Goal: Entertainment & Leisure: Consume media (video, audio)

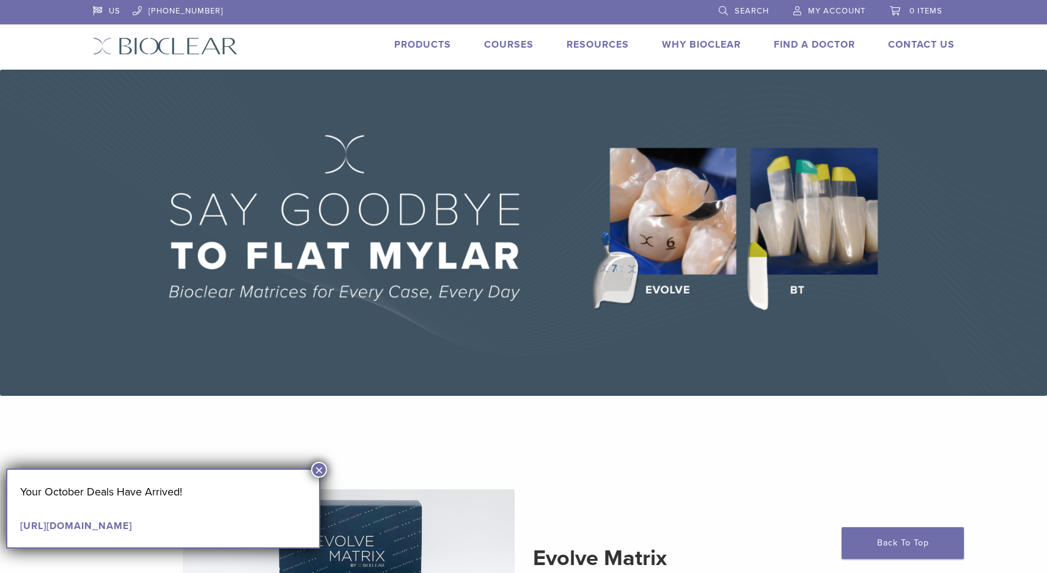
click at [318, 470] on button "×" at bounding box center [319, 470] width 16 height 16
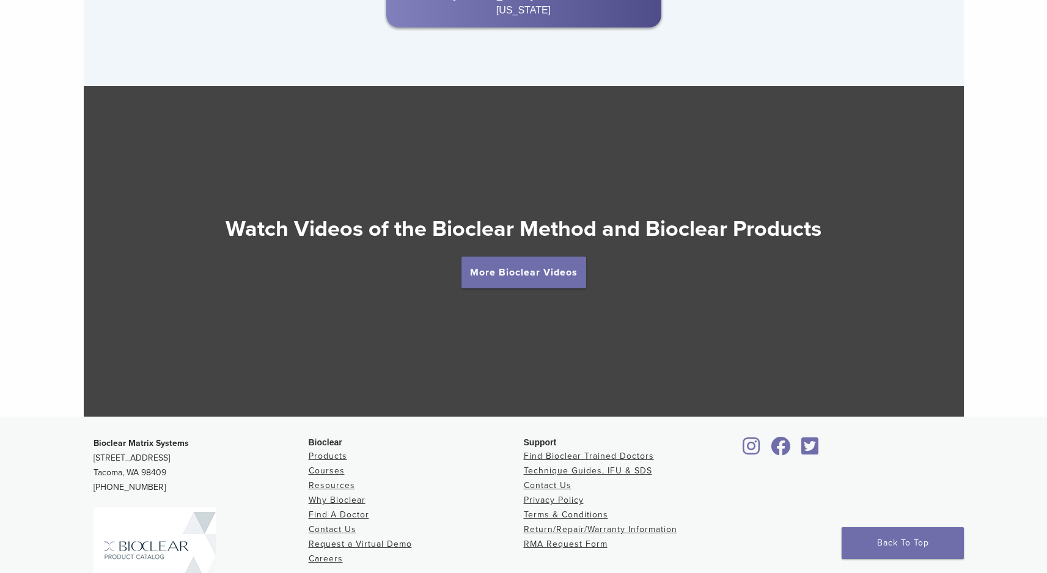
scroll to position [2115, 0]
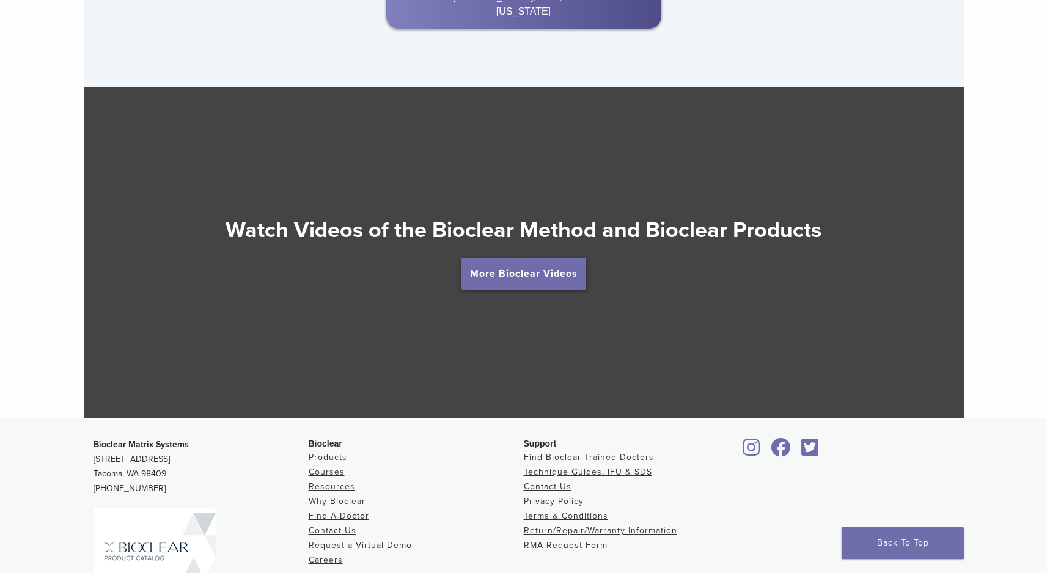
click at [533, 278] on link "More Bioclear Videos" at bounding box center [523, 274] width 125 height 32
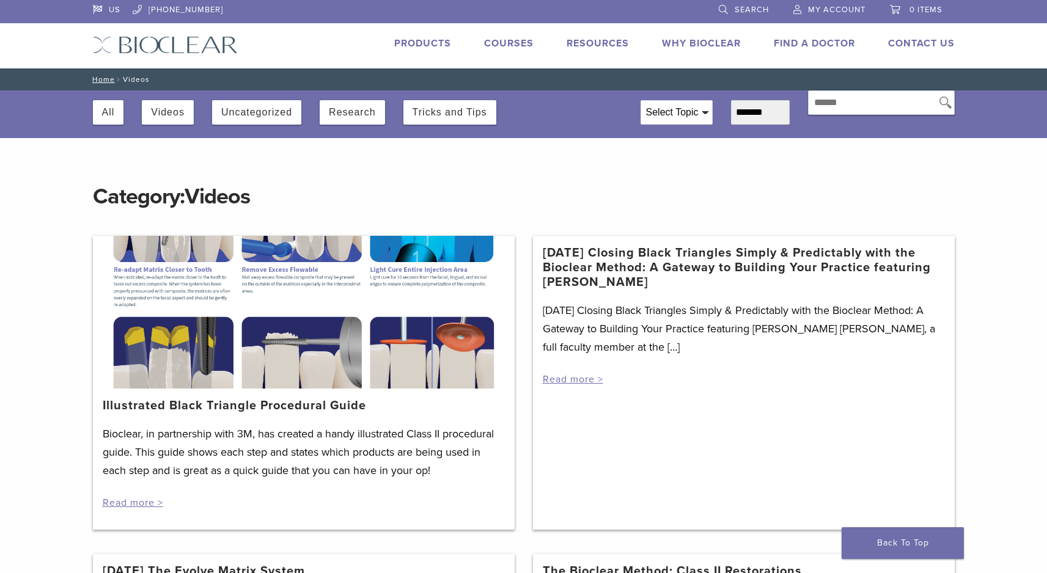
scroll to position [1, 0]
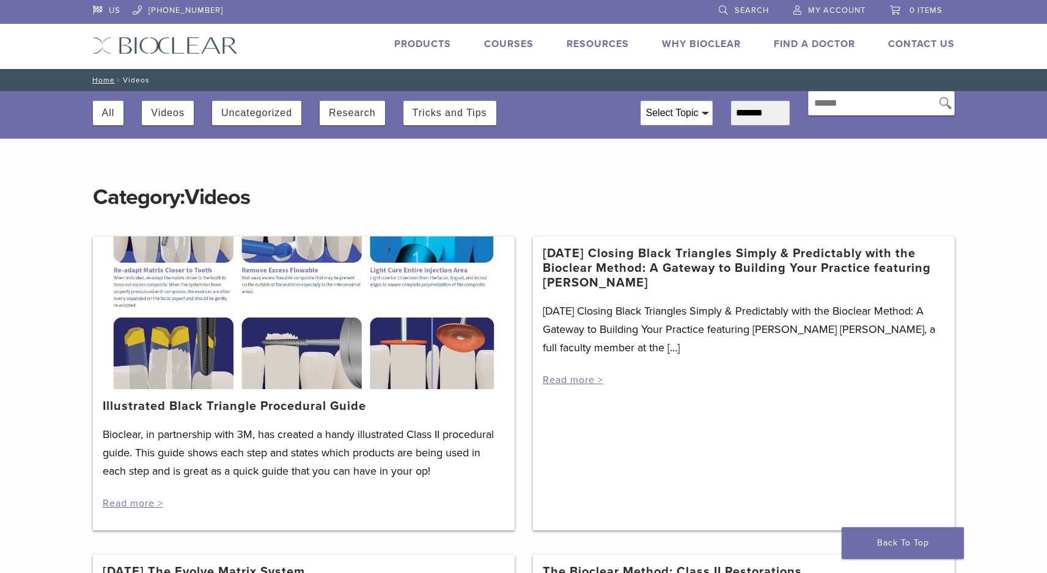
click at [209, 339] on div at bounding box center [304, 313] width 422 height 153
click at [185, 277] on div at bounding box center [304, 313] width 422 height 153
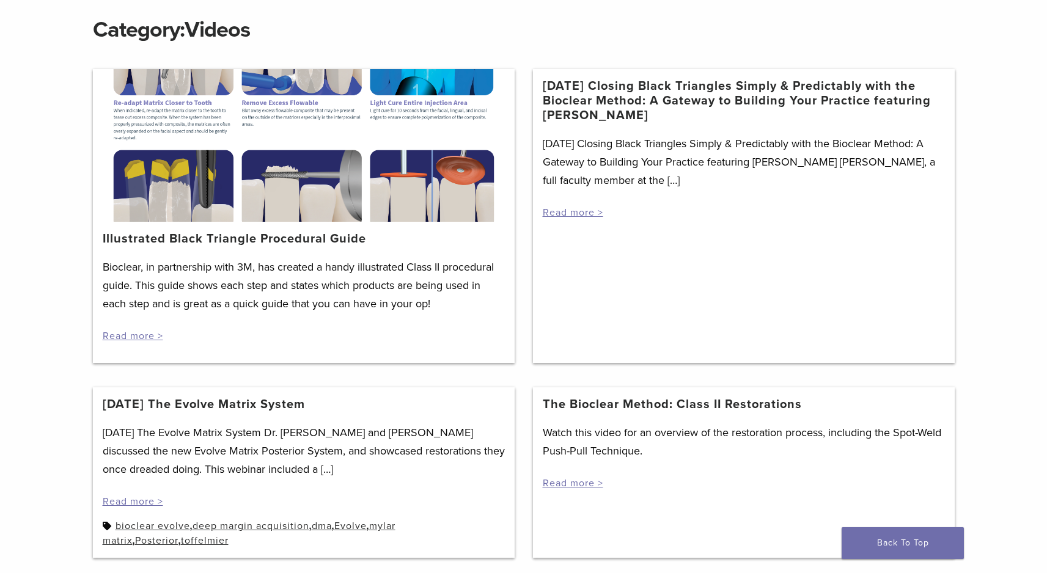
scroll to position [0, 0]
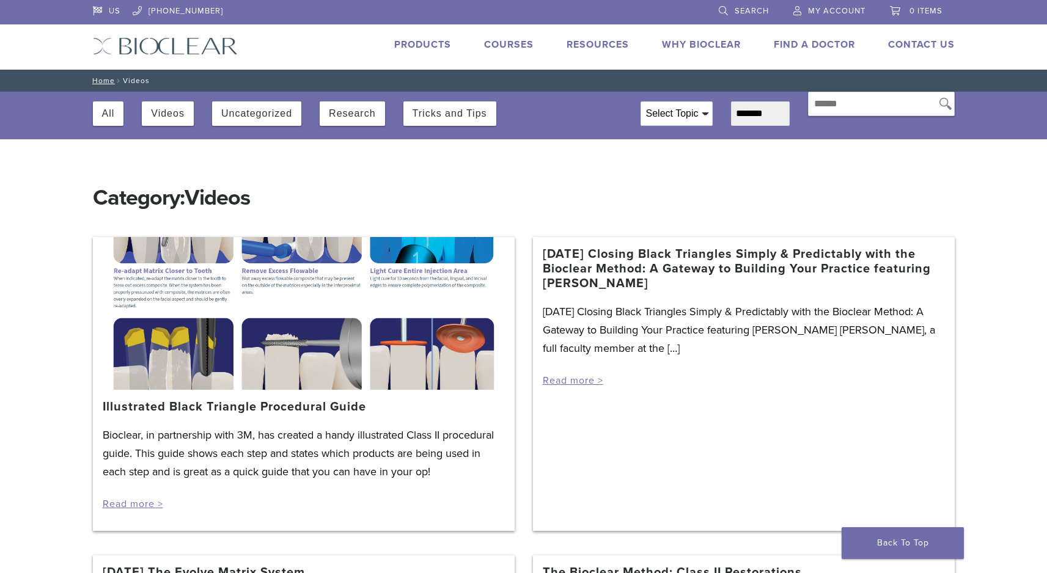
click at [208, 201] on span "Videos" at bounding box center [217, 198] width 65 height 26
click at [183, 284] on div at bounding box center [304, 313] width 422 height 153
click at [752, 365] on div "[DATE] Closing Black Triangles Simply & Predictably with the Bioclear Method: A…" at bounding box center [744, 345] width 402 height 85
click at [160, 116] on button "Videos" at bounding box center [168, 113] width 34 height 24
